Goal: Task Accomplishment & Management: Manage account settings

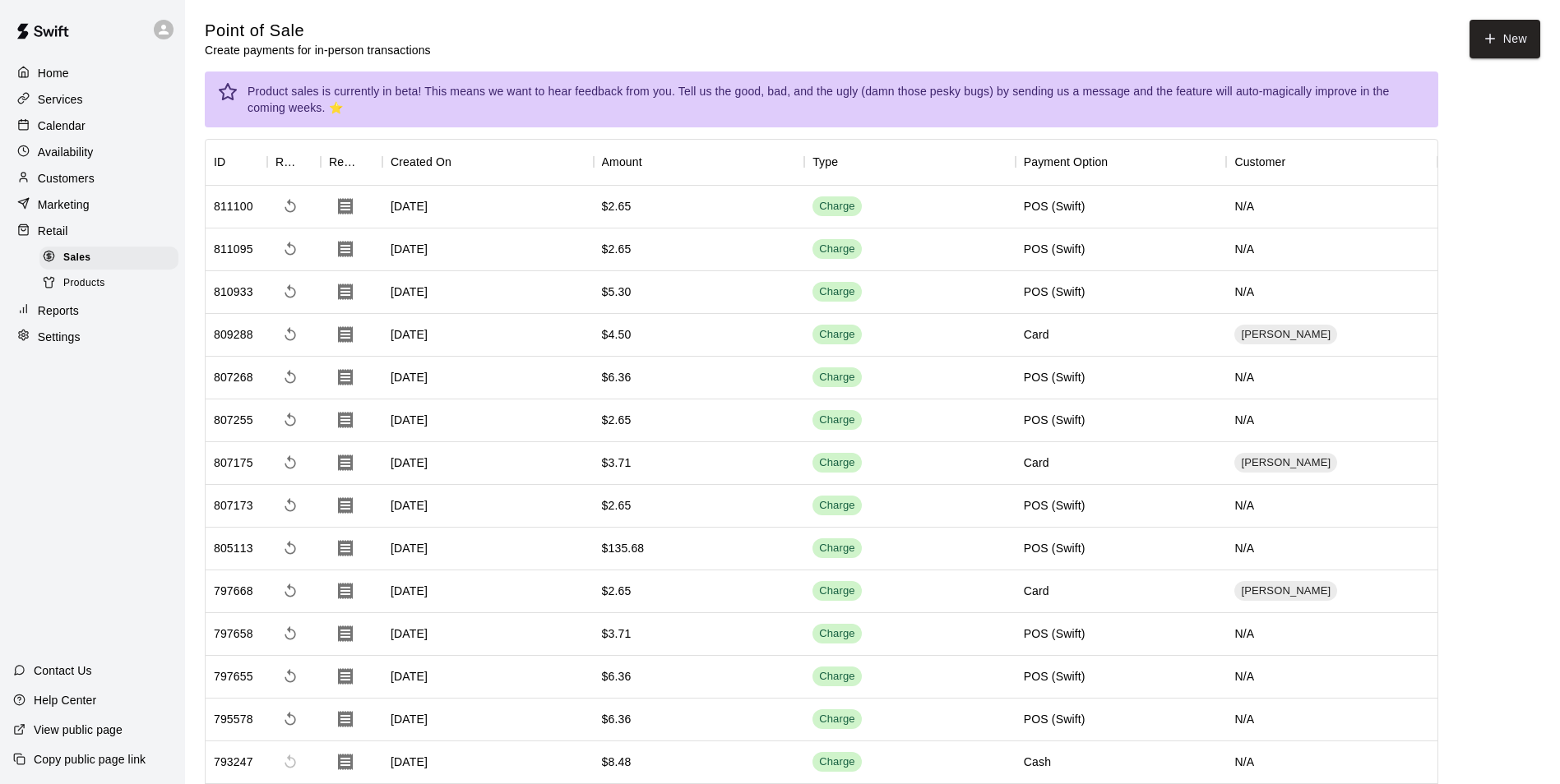
click at [68, 319] on p "Reports" at bounding box center [58, 311] width 42 height 17
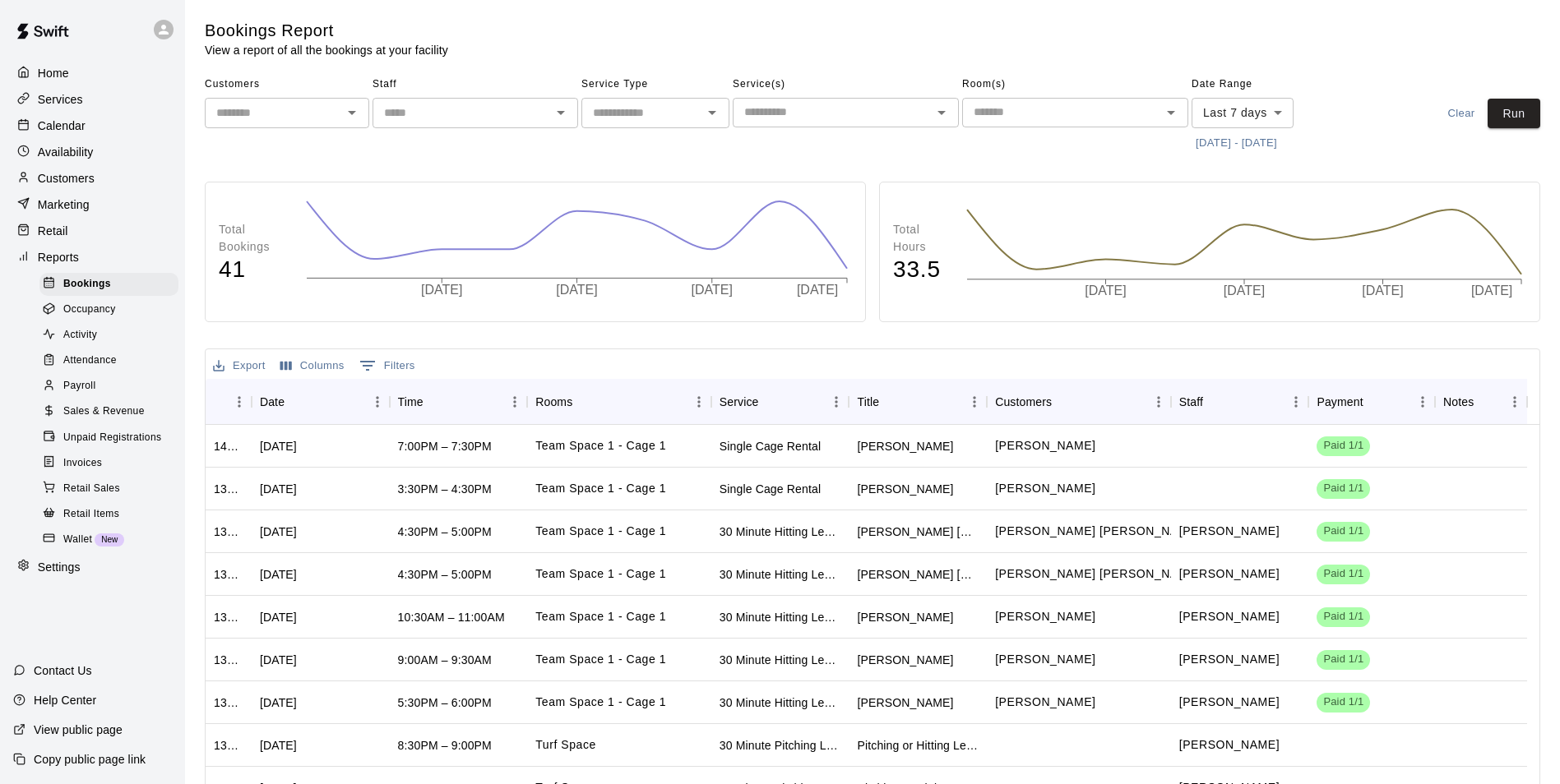
click at [110, 420] on span "Sales & Revenue" at bounding box center [104, 412] width 81 height 17
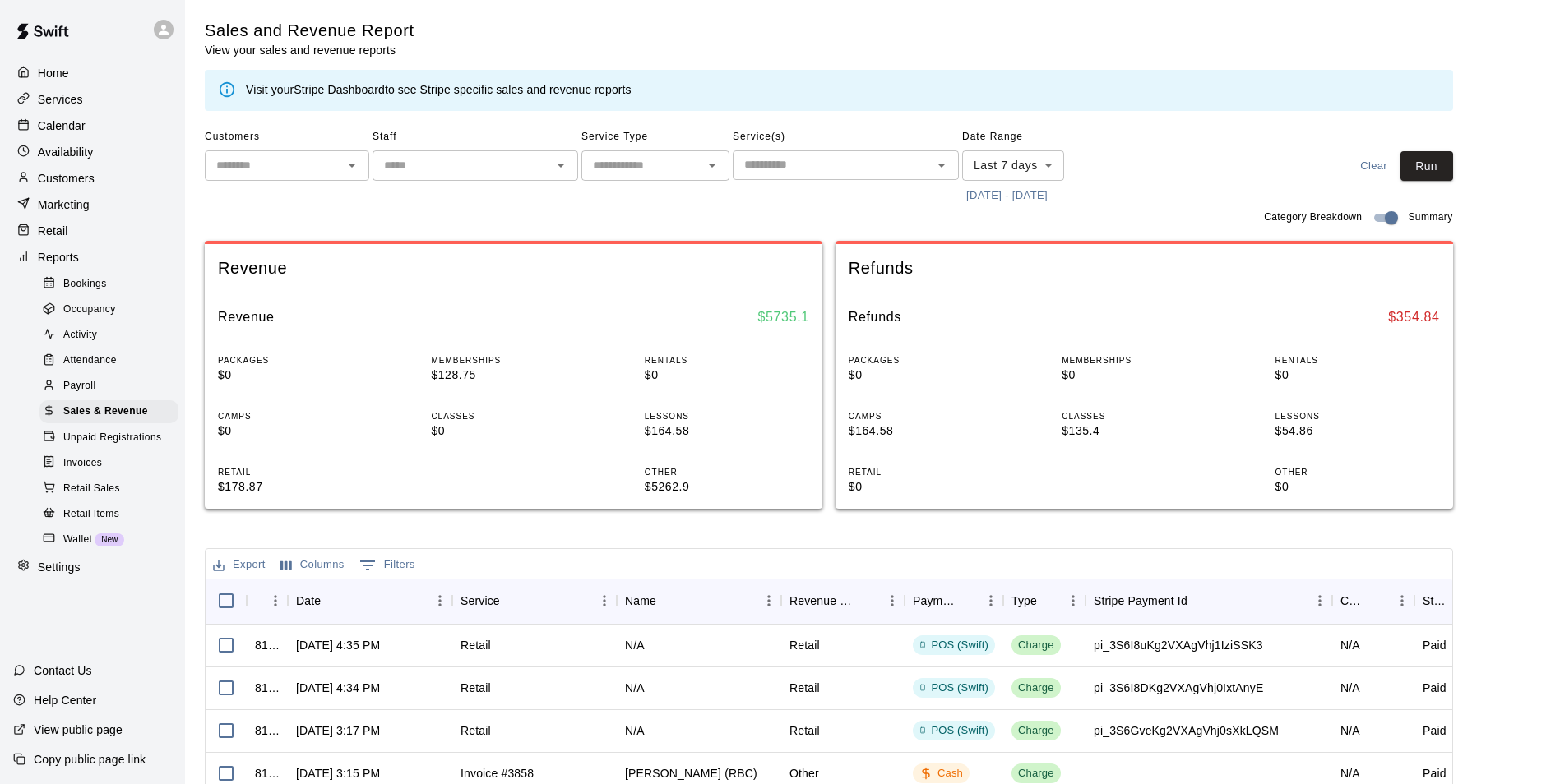
click at [319, 171] on input "text" at bounding box center [273, 165] width 127 height 20
click at [462, 198] on div "Staff ​" at bounding box center [475, 166] width 206 height 85
click at [80, 187] on p "Customers" at bounding box center [66, 178] width 56 height 17
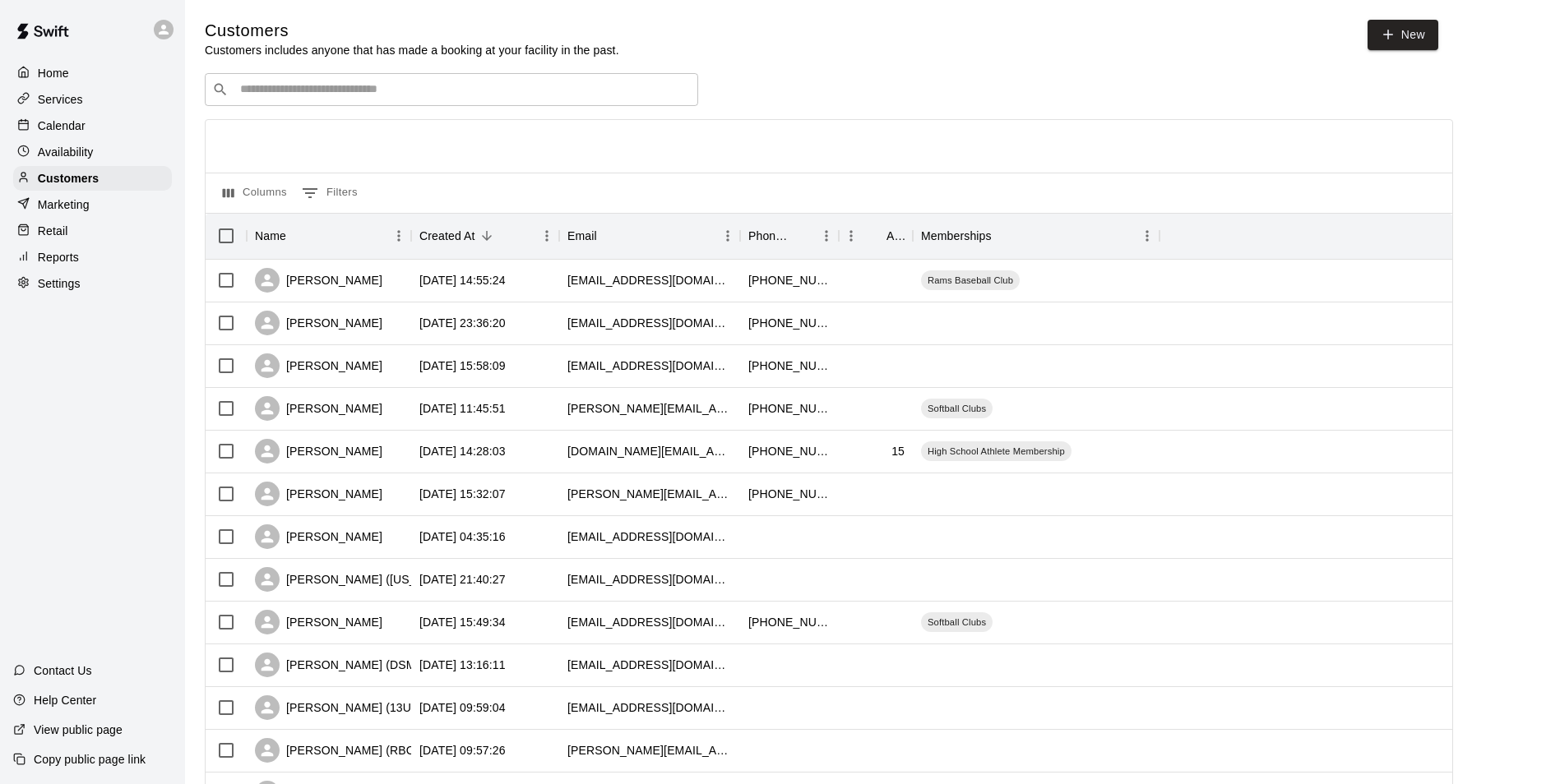
click at [409, 89] on input "Search customers by name or email" at bounding box center [463, 90] width 455 height 17
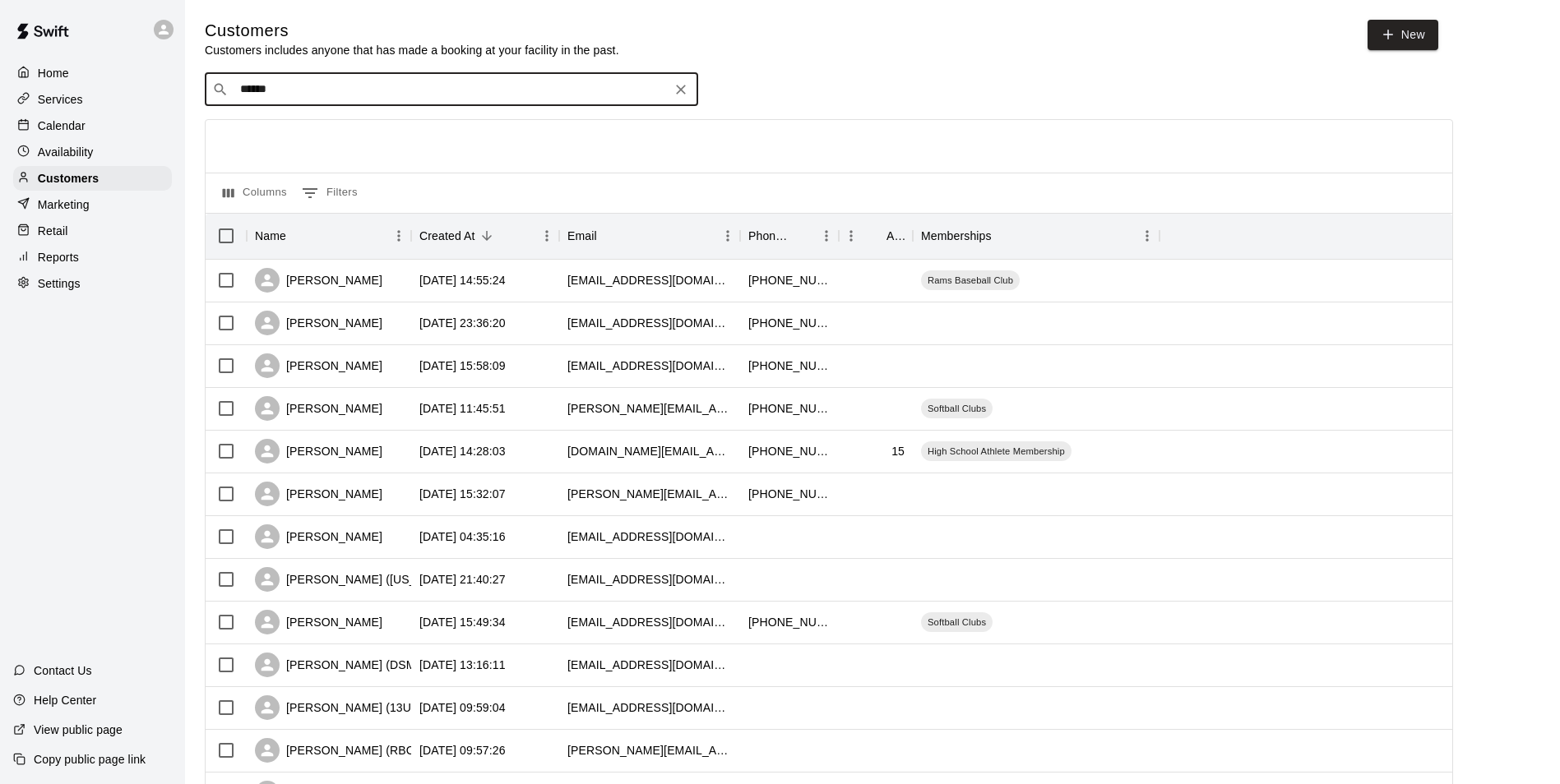
type input "*******"
click at [371, 133] on div "1 Year Membership" at bounding box center [405, 126] width 107 height 75
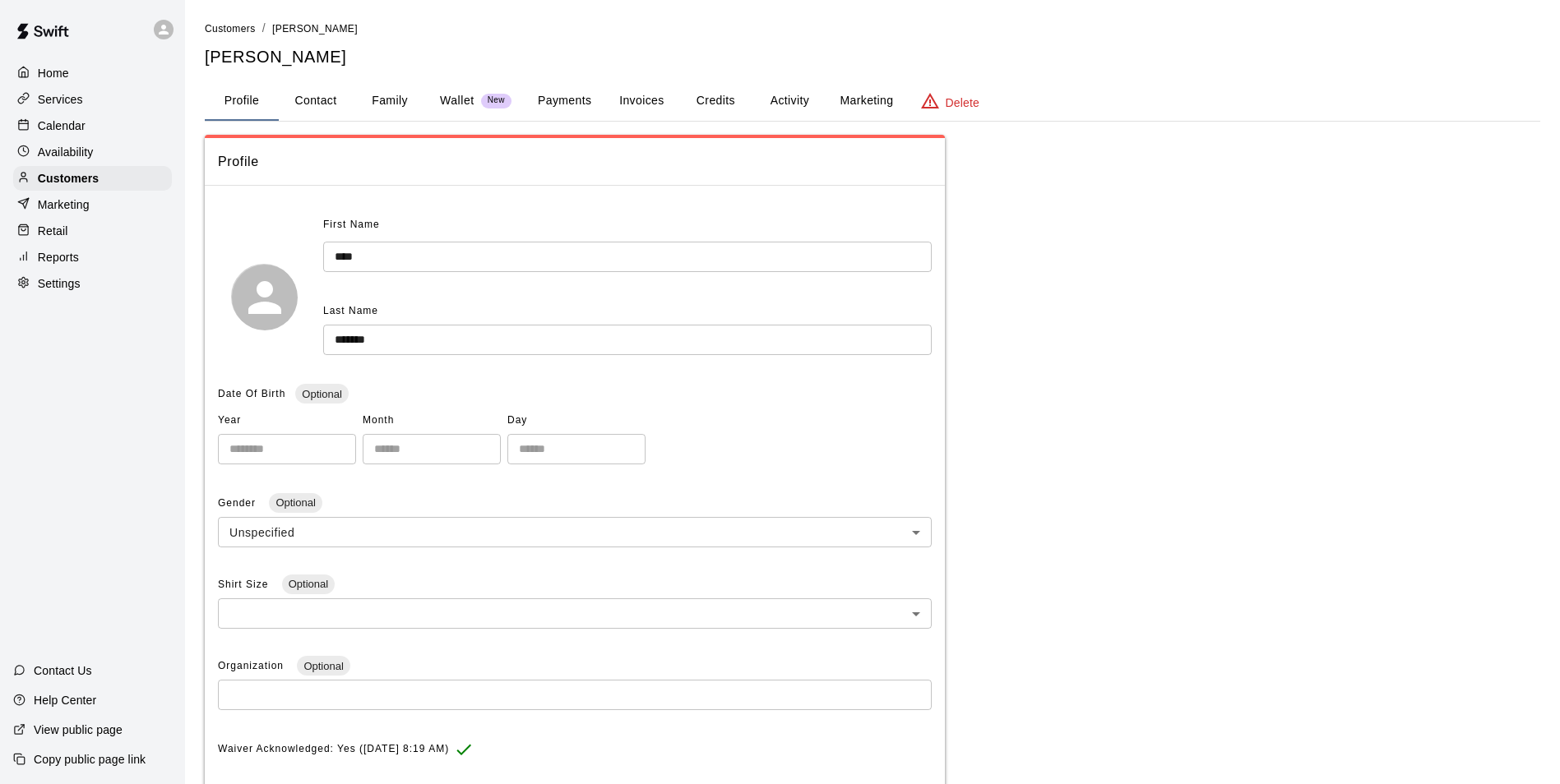
click at [567, 100] on button "Payments" at bounding box center [564, 101] width 79 height 40
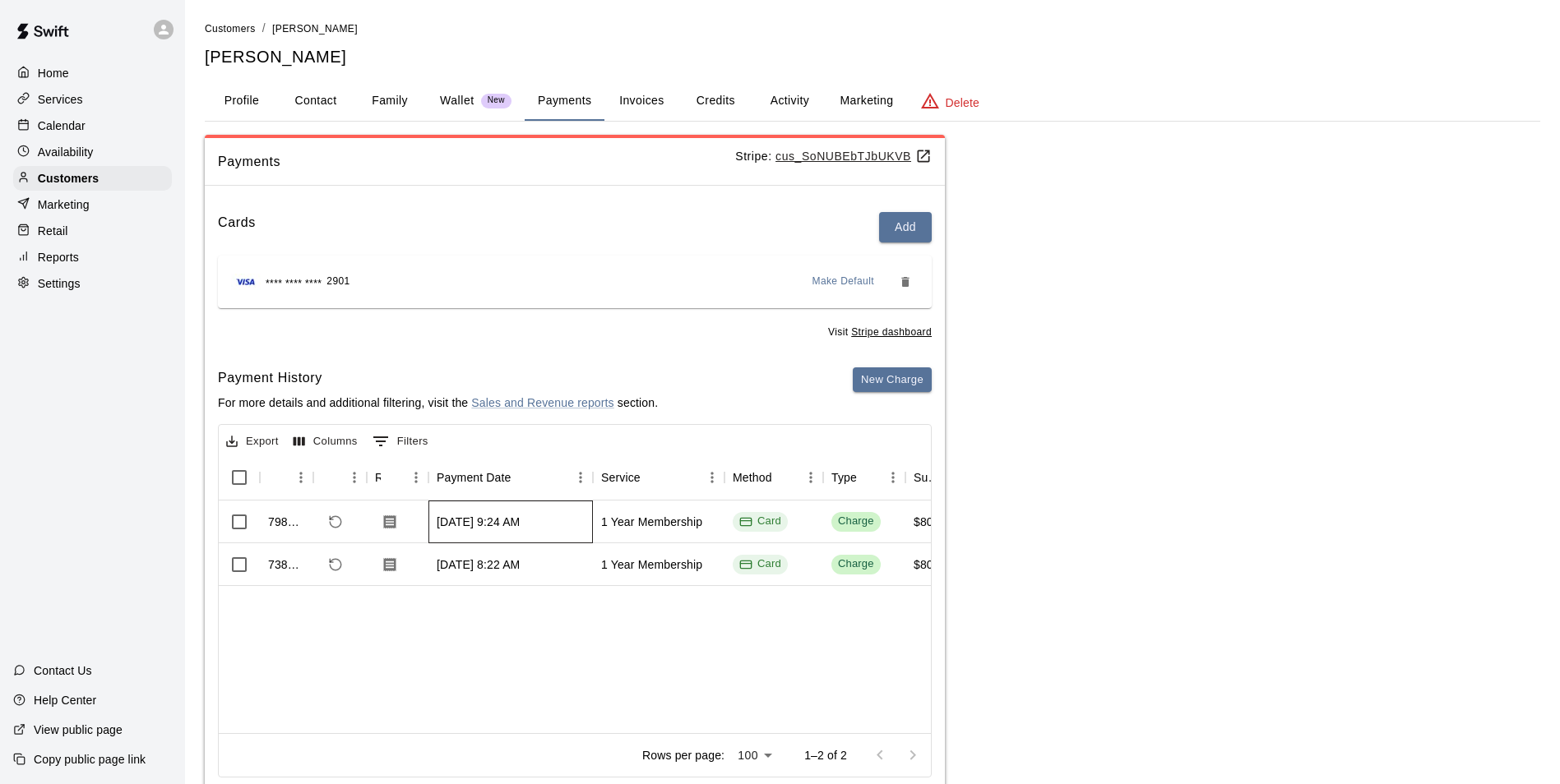
click at [496, 520] on div "[DATE] 9:24 AM" at bounding box center [478, 522] width 83 height 17
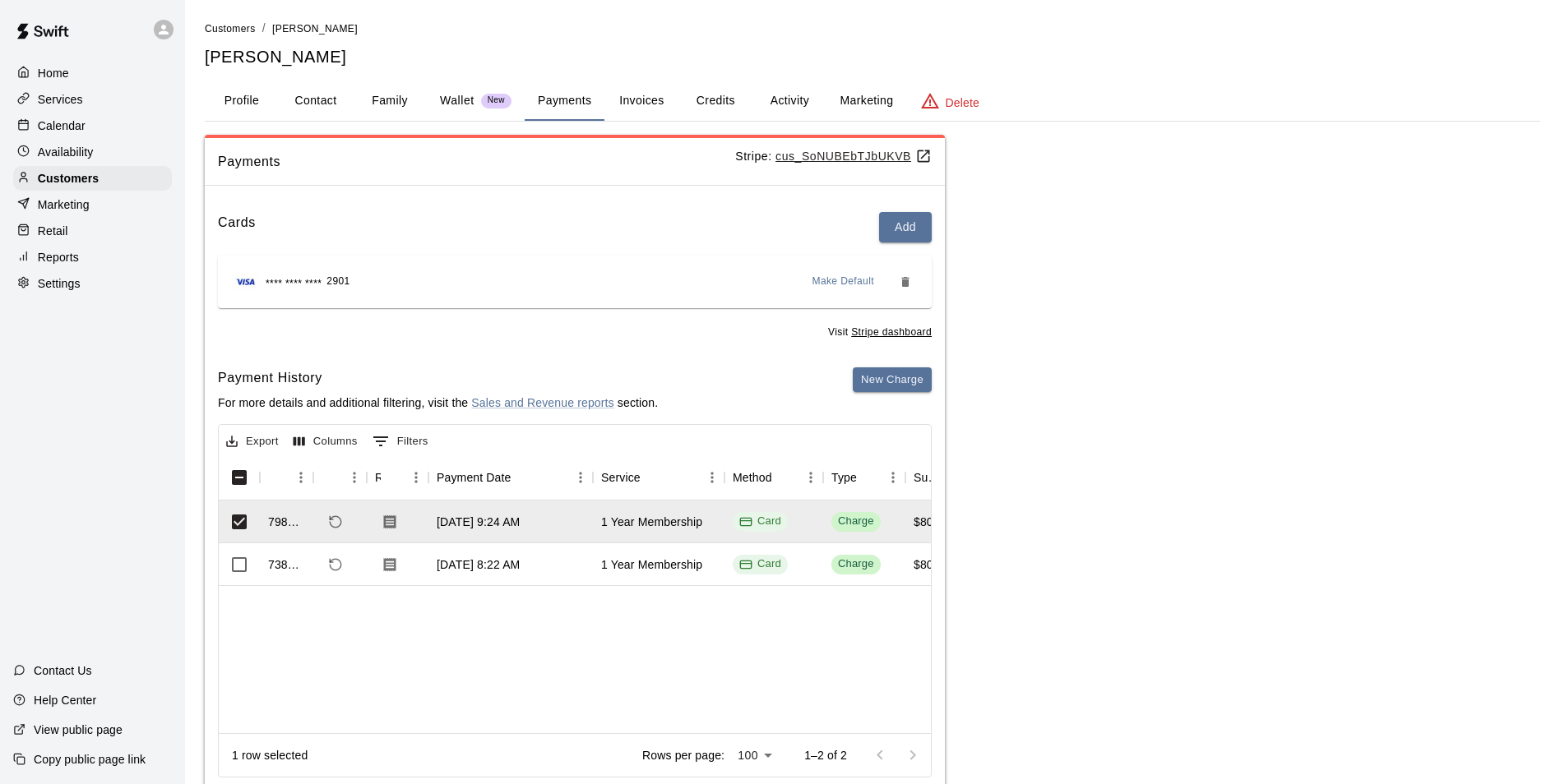
click at [756, 443] on div "Export Columns 0 Filters" at bounding box center [574, 440] width 712 height 30
click at [642, 95] on button "Invoices" at bounding box center [641, 101] width 74 height 40
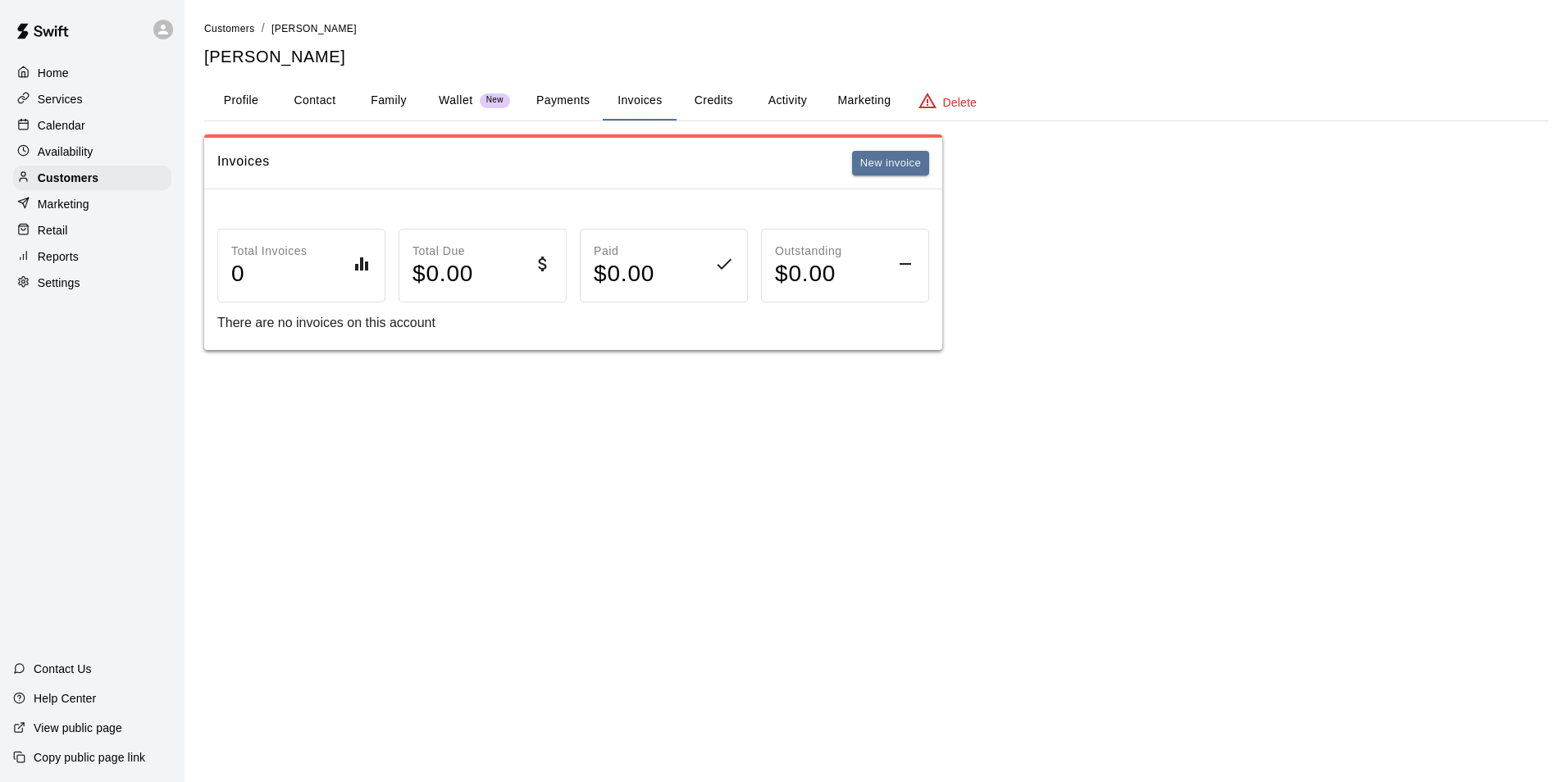
click at [557, 100] on button "Payments" at bounding box center [563, 100] width 79 height 40
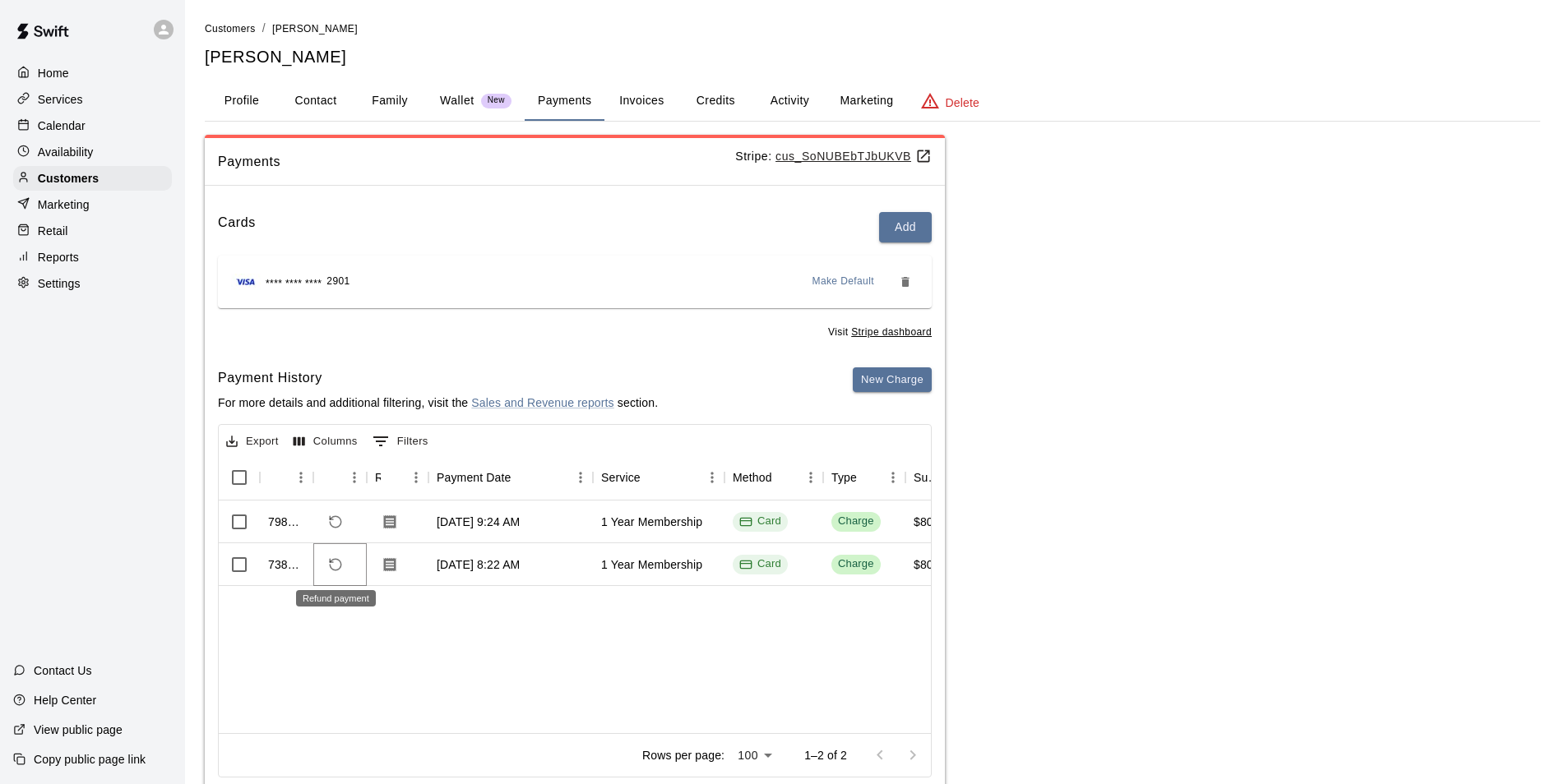
click at [341, 569] on icon "Refund payment" at bounding box center [335, 565] width 15 height 15
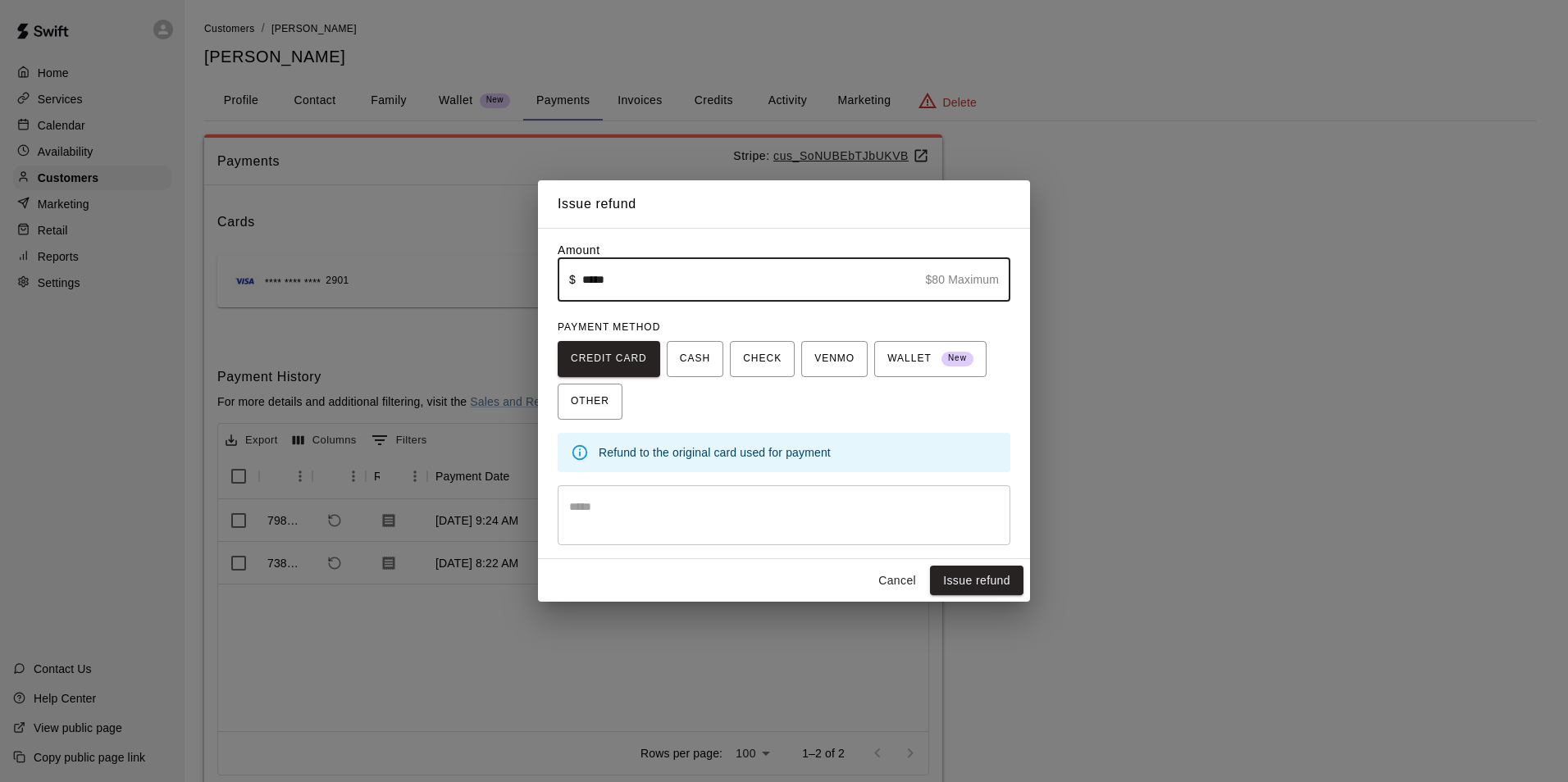
click at [587, 281] on input "*****" at bounding box center [750, 279] width 336 height 43
click at [589, 286] on input "*****" at bounding box center [750, 279] width 336 height 43
type input "*****"
click at [970, 587] on button "Issue refund" at bounding box center [977, 580] width 94 height 30
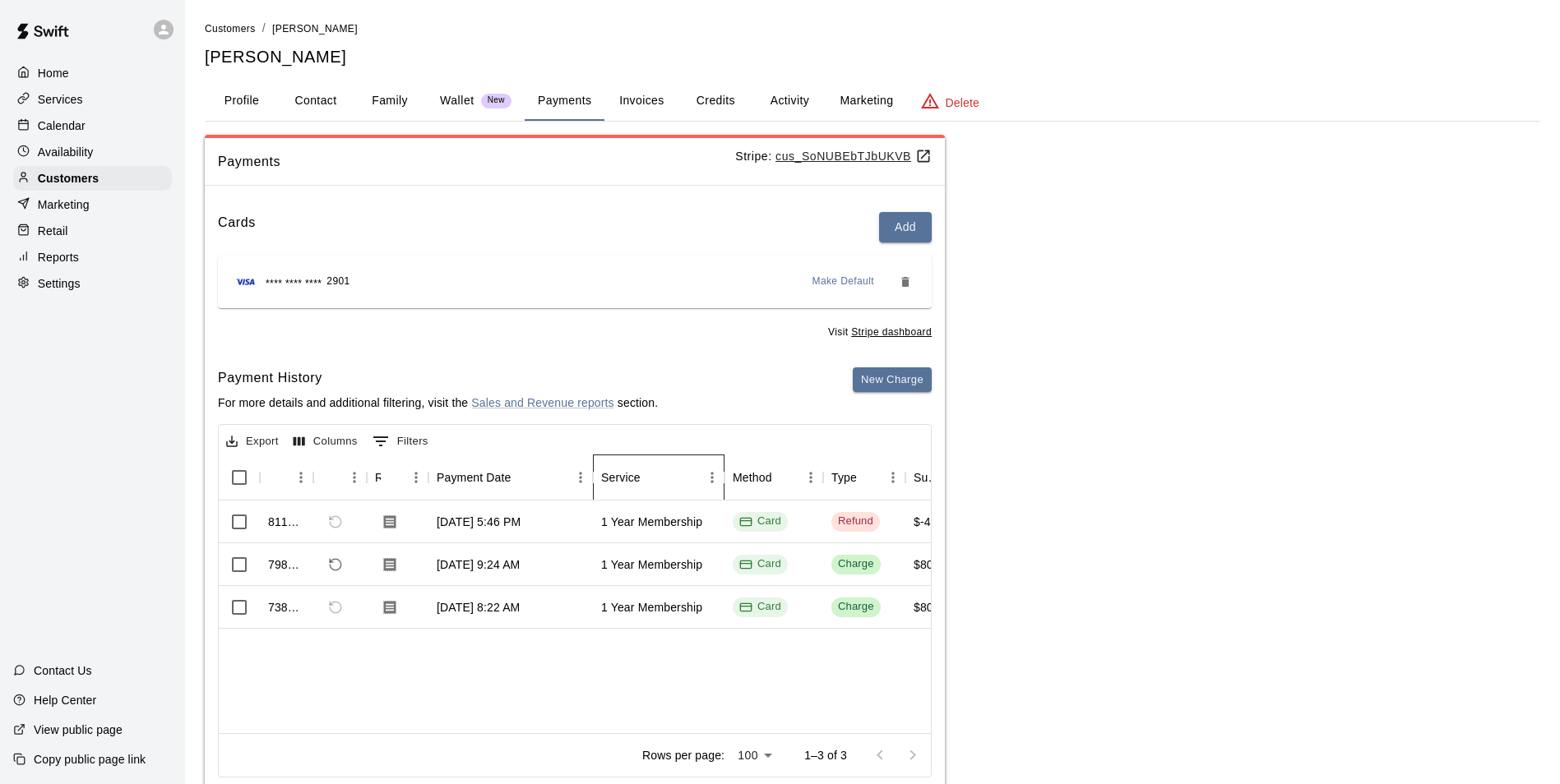
click at [625, 473] on div "Service" at bounding box center [621, 477] width 40 height 46
click at [714, 474] on icon "Menu" at bounding box center [712, 477] width 17 height 17
click at [754, 670] on div "811252 [DATE] 5:46 PM 1 Year Membership Card Refund $-40.00 $0.00 $0.00 $-40.00…" at bounding box center [1324, 617] width 2212 height 233
click at [545, 401] on link "Sales and Revenue reports" at bounding box center [542, 403] width 142 height 13
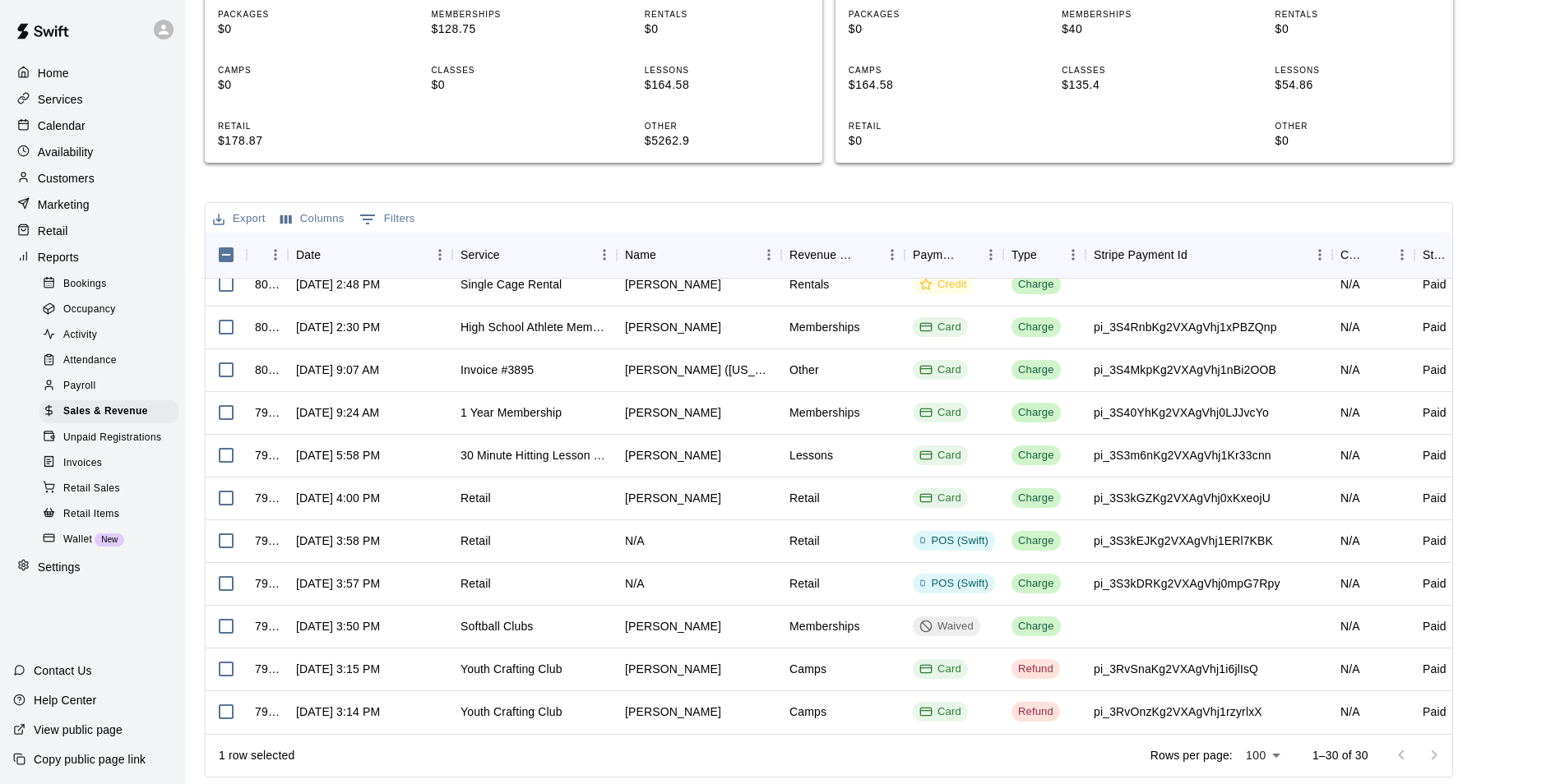
scroll to position [839, 0]
click at [372, 406] on div "[DATE] 9:24 AM" at bounding box center [338, 413] width 83 height 17
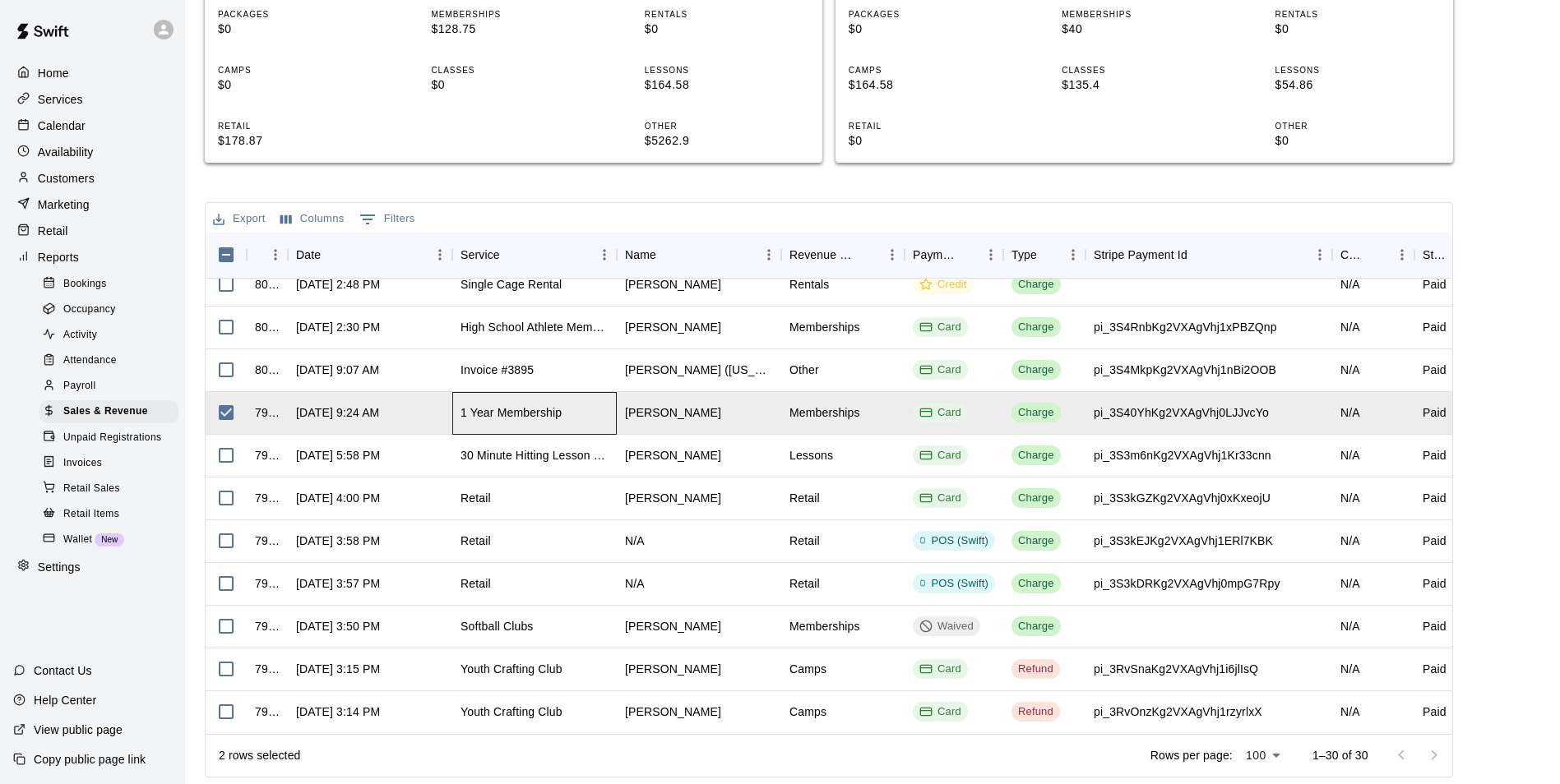
click at [551, 404] on div "1 Year Membership" at bounding box center [512, 413] width 102 height 17
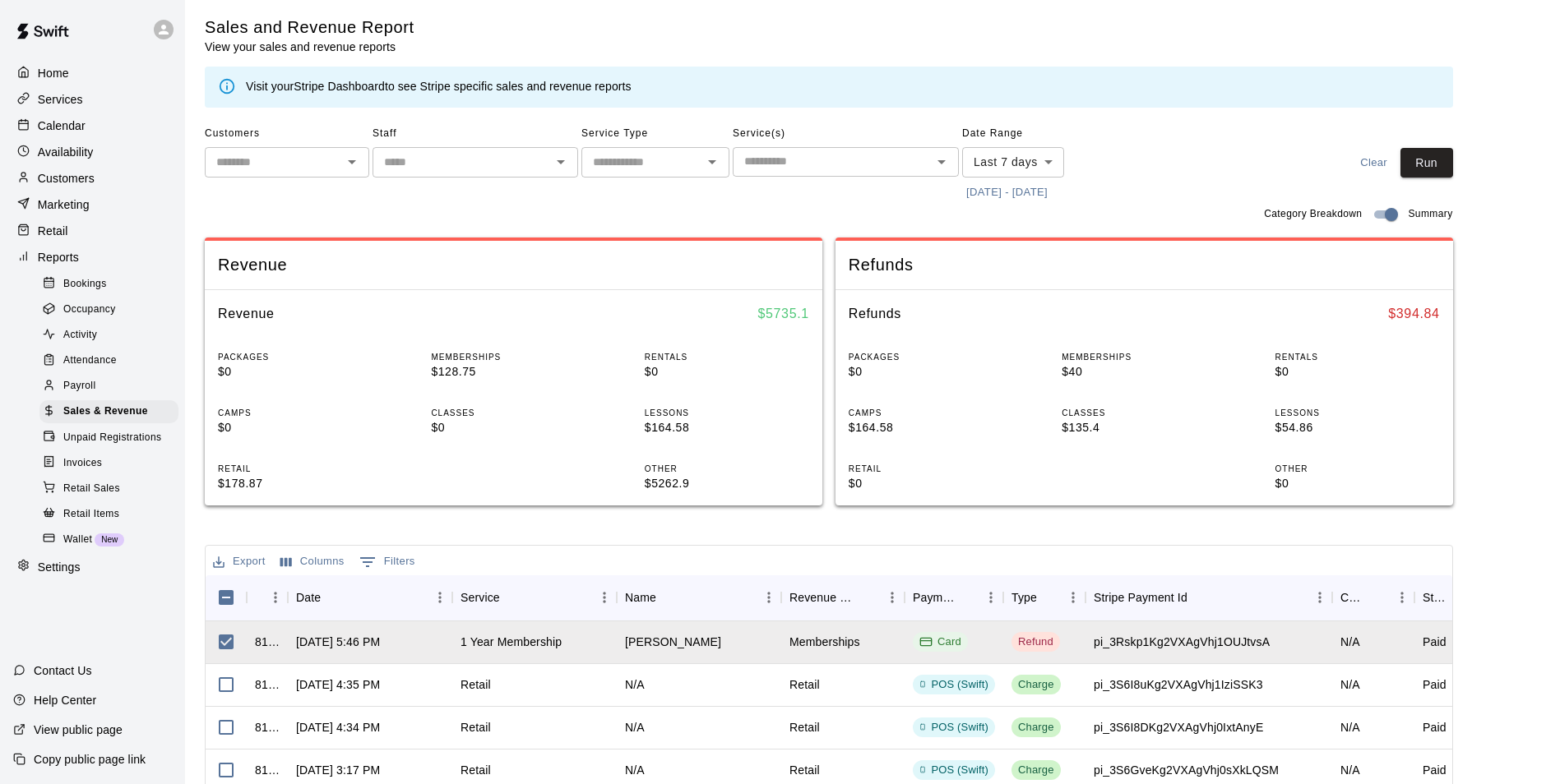
scroll to position [0, 0]
